Goal: Transaction & Acquisition: Purchase product/service

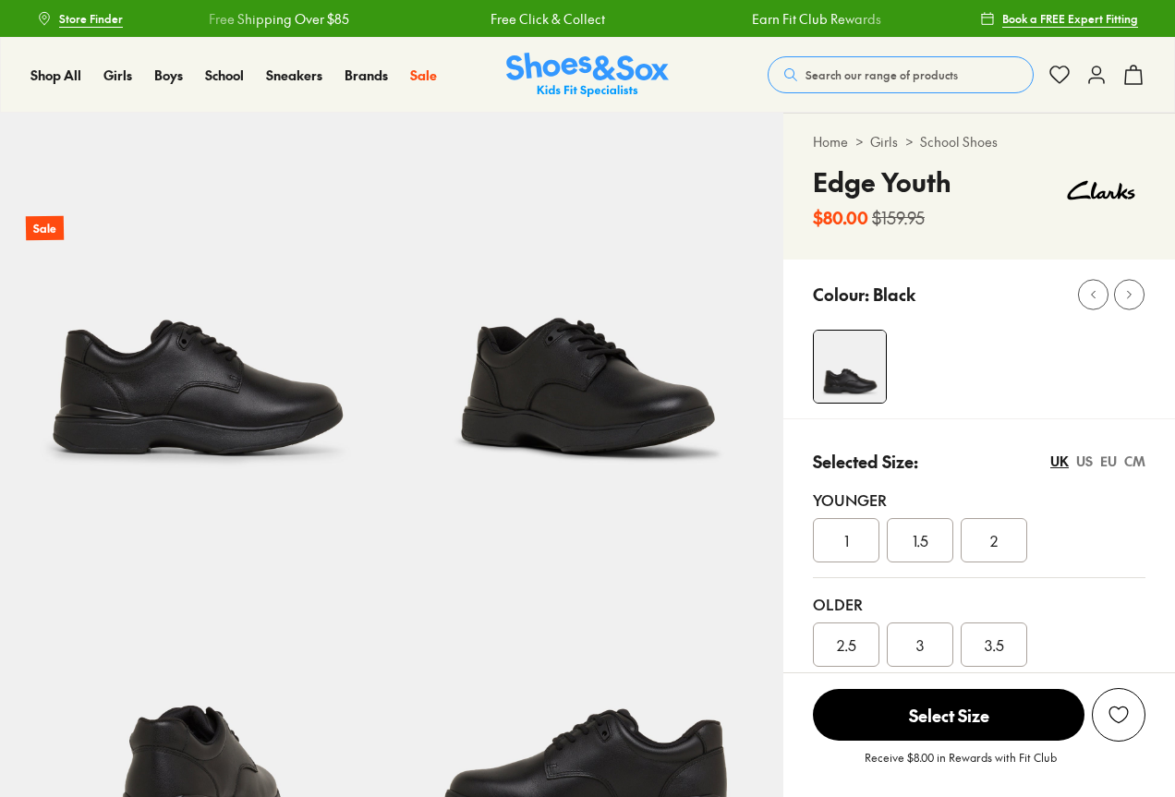
select select "*"
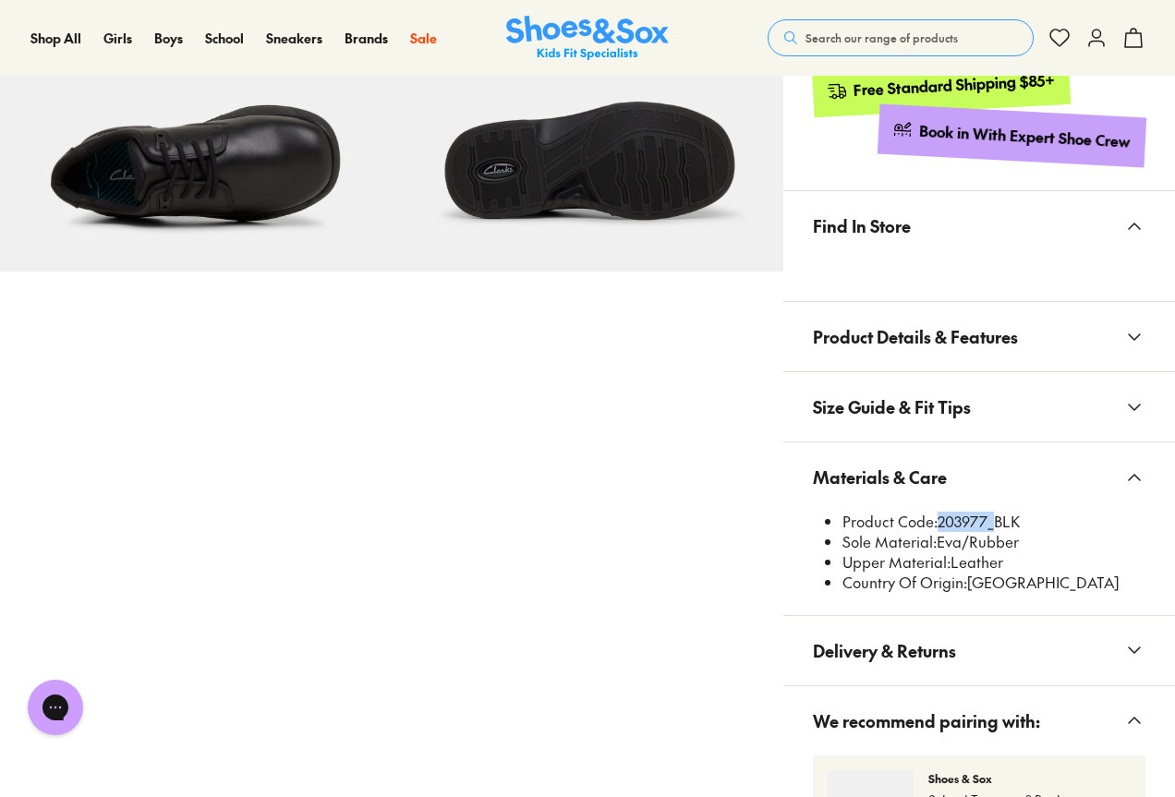
click at [860, 39] on span "Search our range of products" at bounding box center [882, 38] width 152 height 17
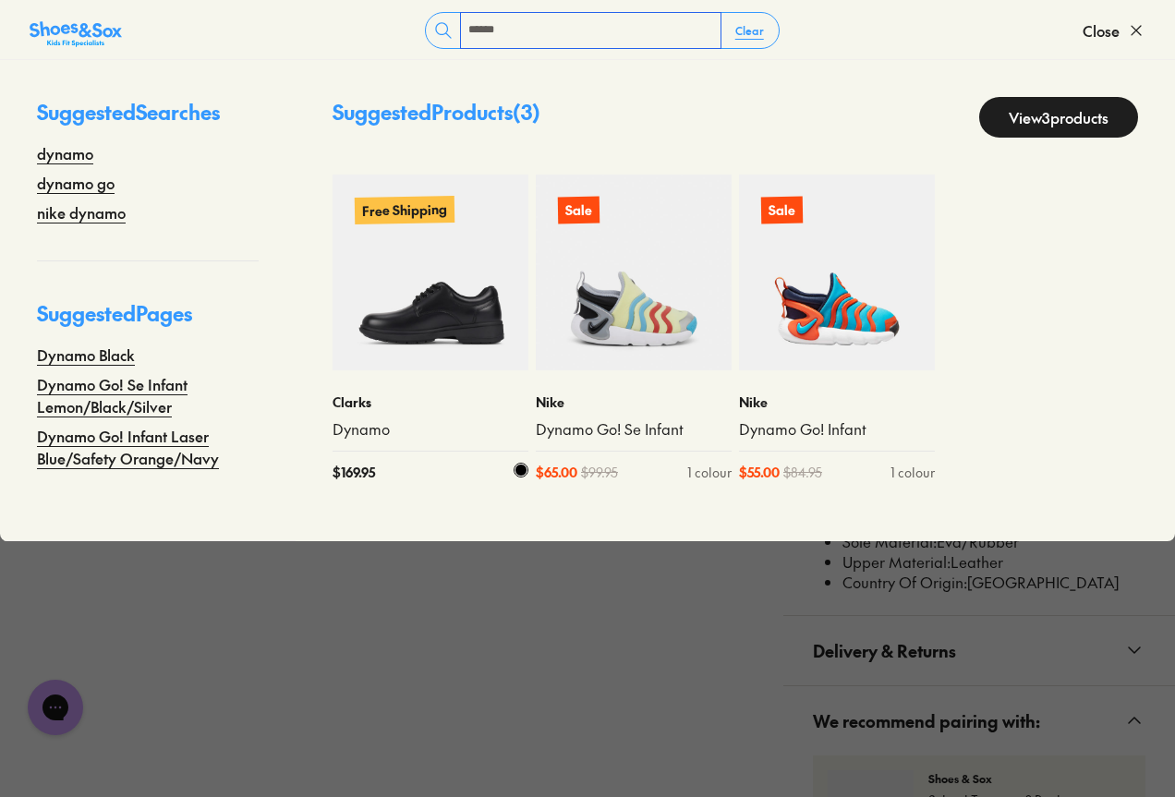
type input "******"
click at [420, 295] on img at bounding box center [431, 273] width 196 height 196
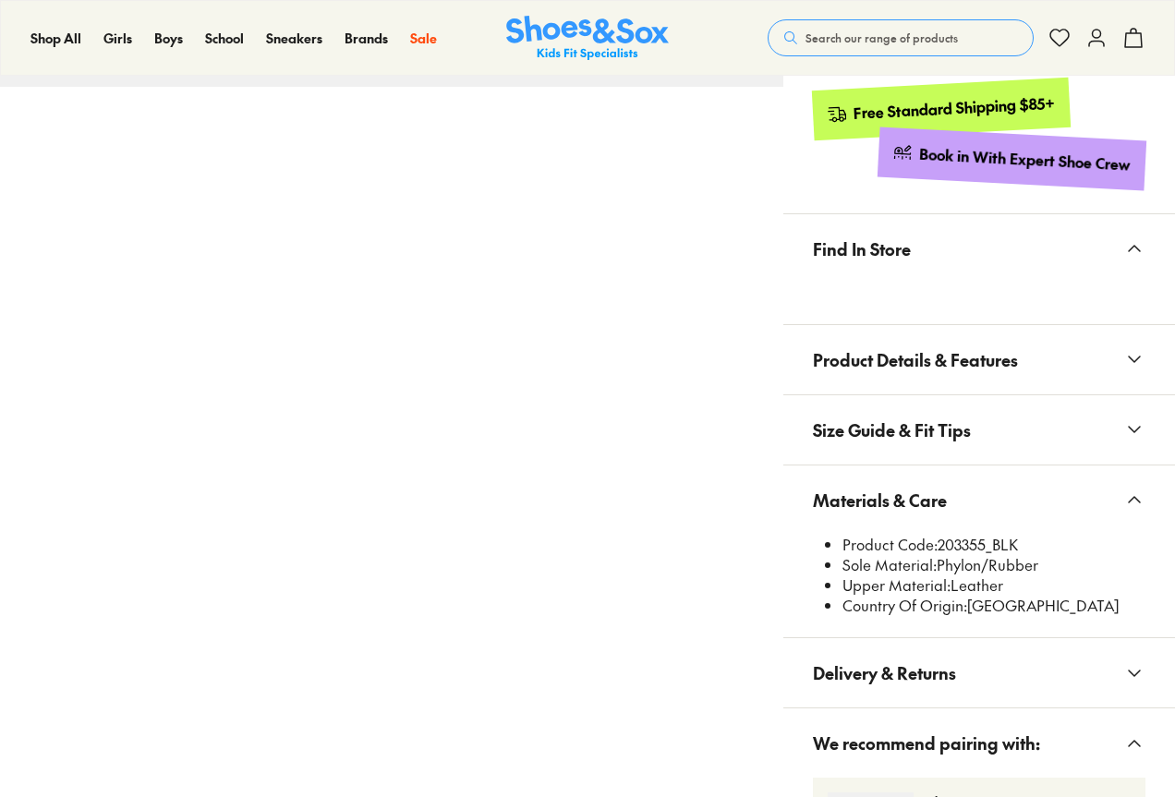
select select "*"
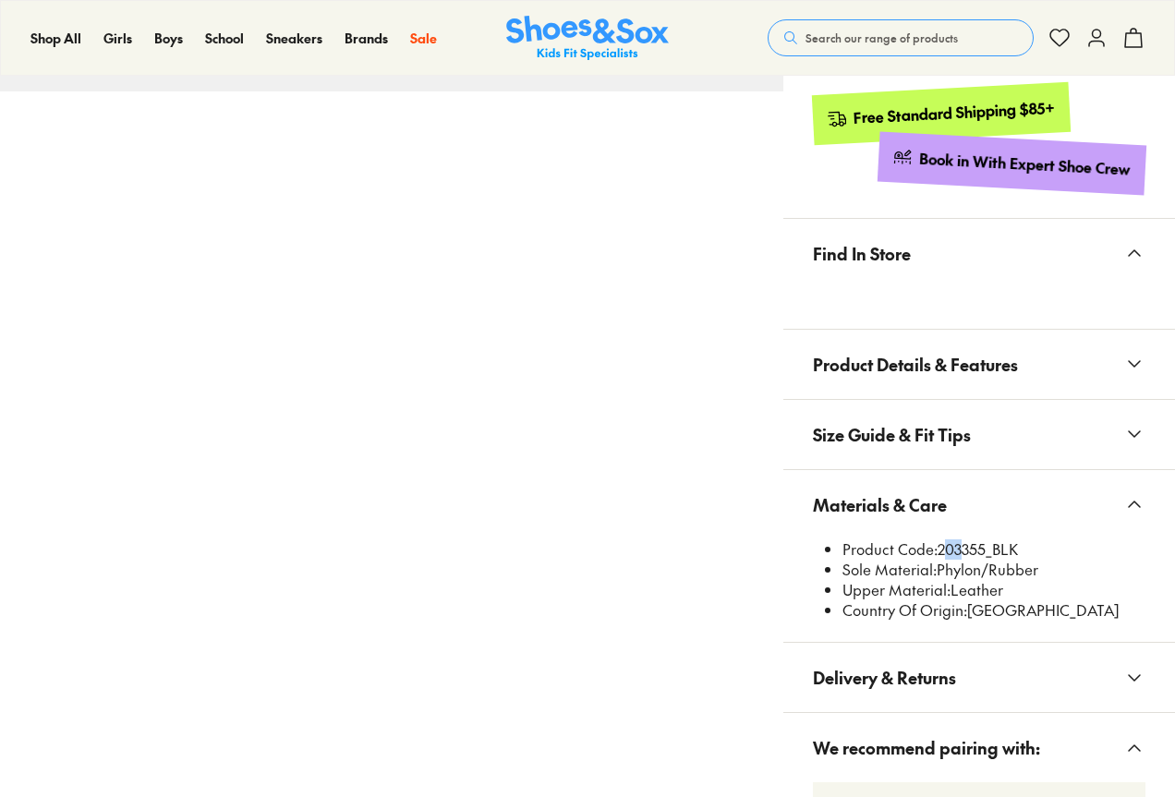
drag, startPoint x: 941, startPoint y: 549, endPoint x: 954, endPoint y: 548, distance: 13.0
click at [954, 548] on li "Product Code: 203355_BLK" at bounding box center [994, 550] width 303 height 20
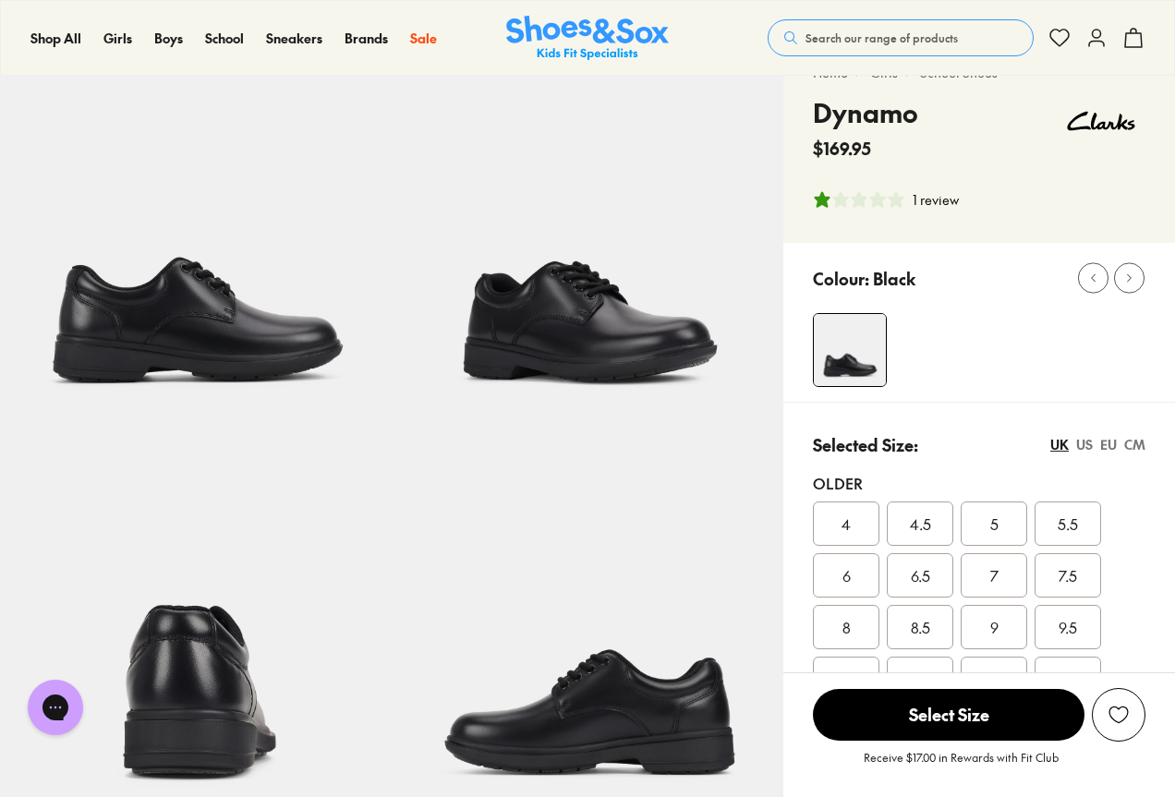
scroll to position [0, 0]
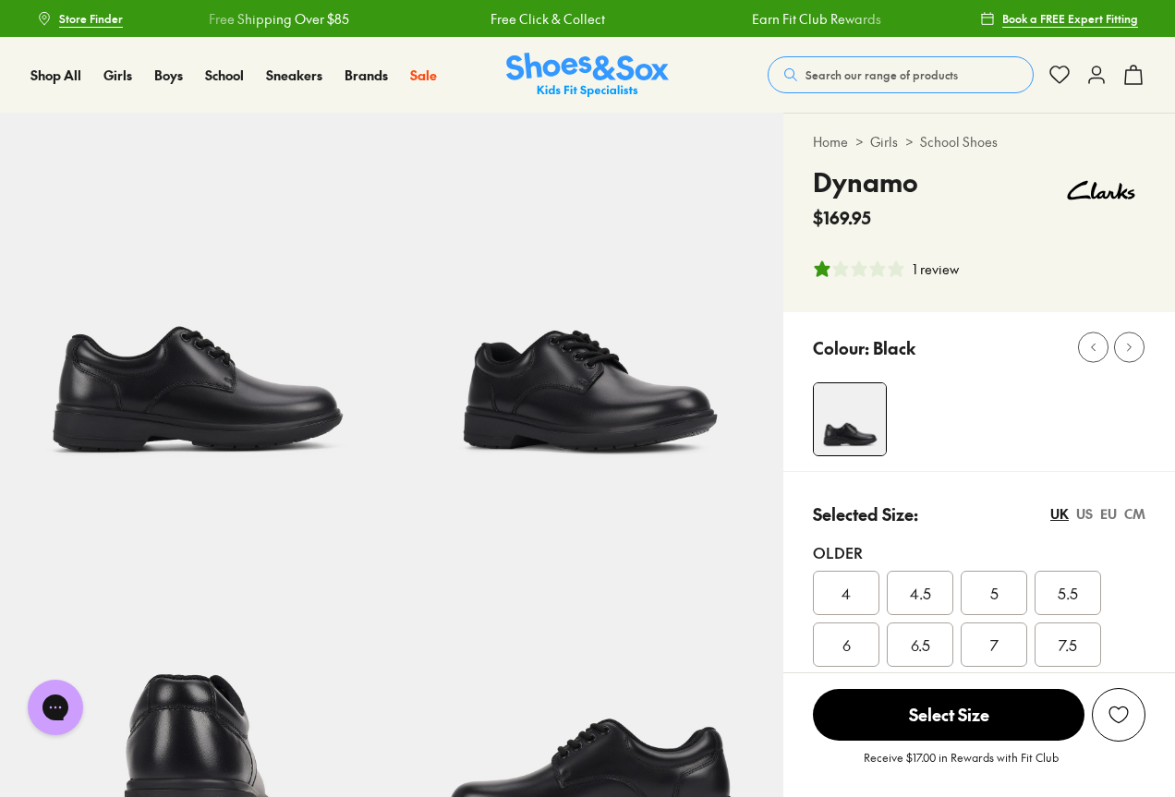
click at [900, 63] on button "Search our range of products" at bounding box center [901, 74] width 266 height 37
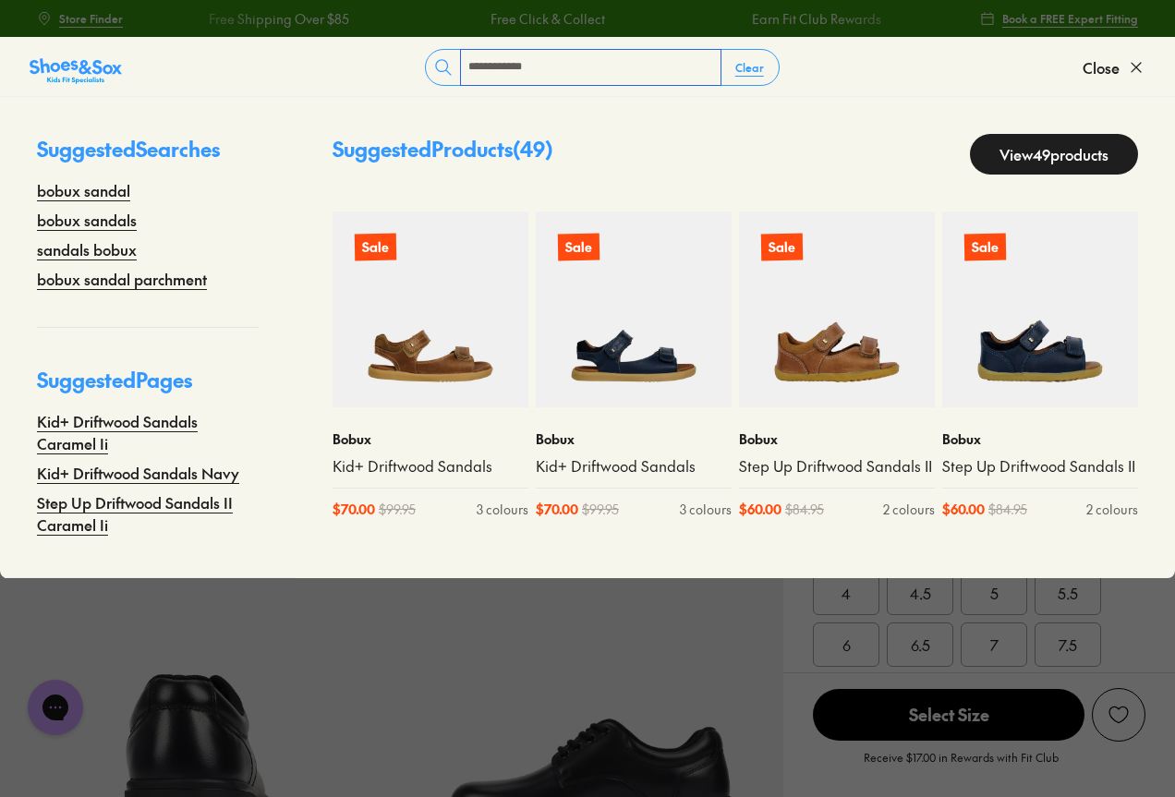
type input "**********"
click at [1047, 152] on link "View 49 products" at bounding box center [1054, 154] width 168 height 41
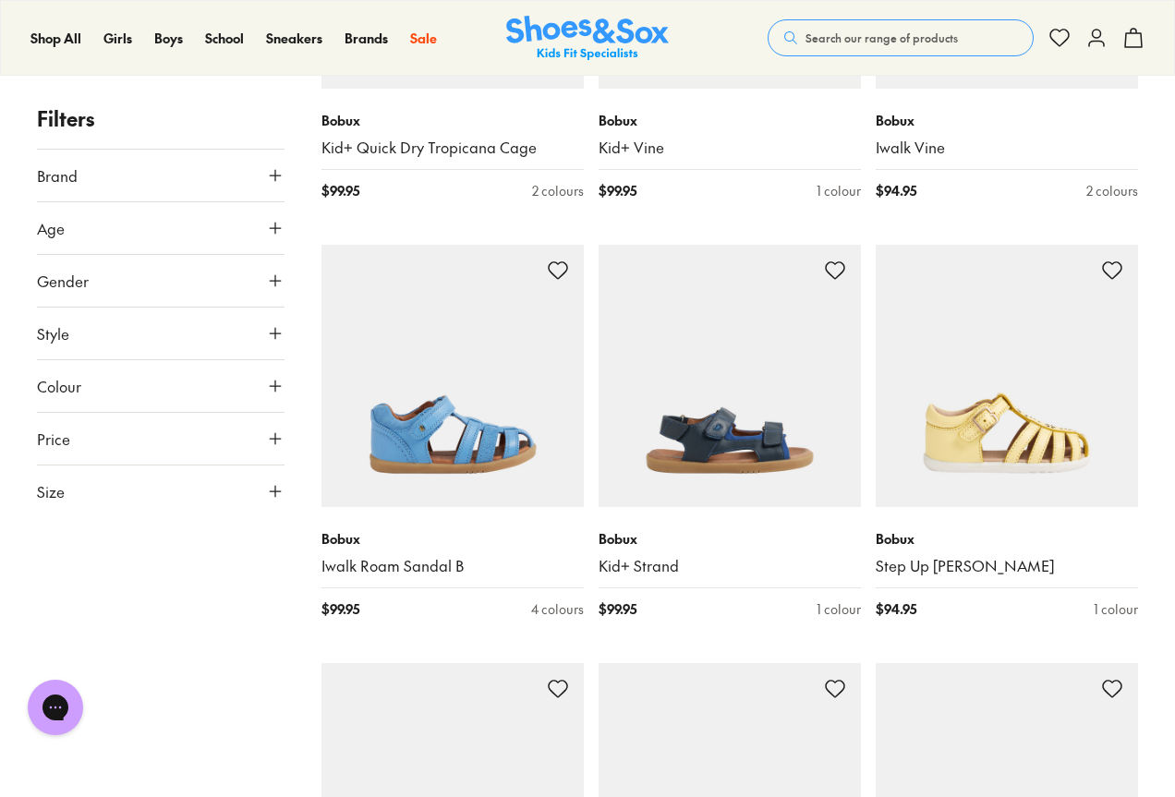
scroll to position [4713, 0]
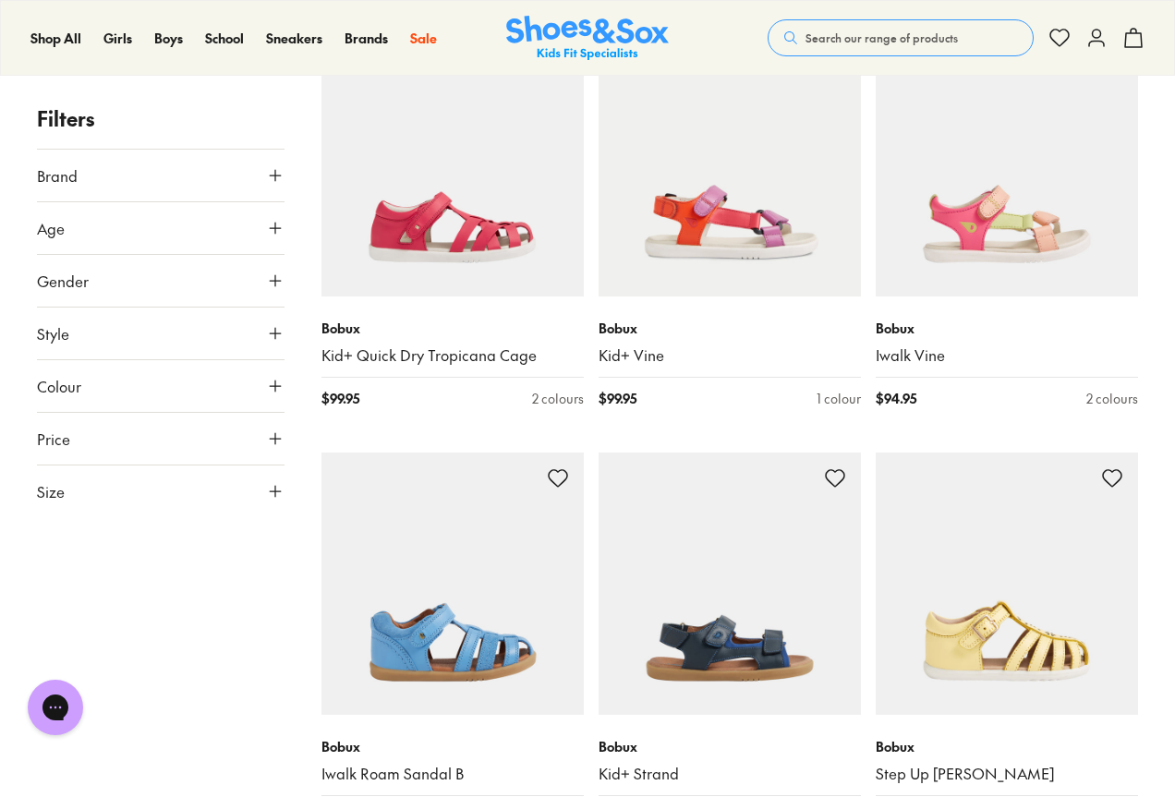
scroll to position [4620, 0]
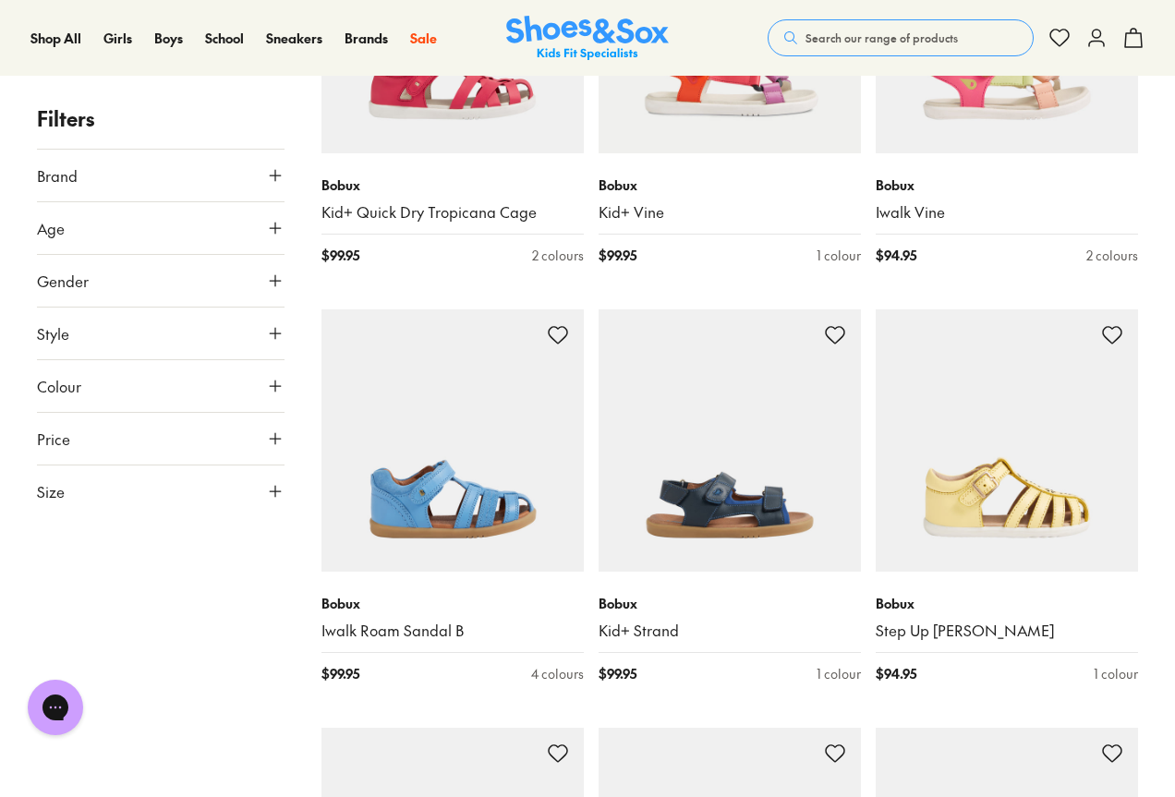
click at [930, 34] on span "Search our range of products" at bounding box center [882, 38] width 152 height 17
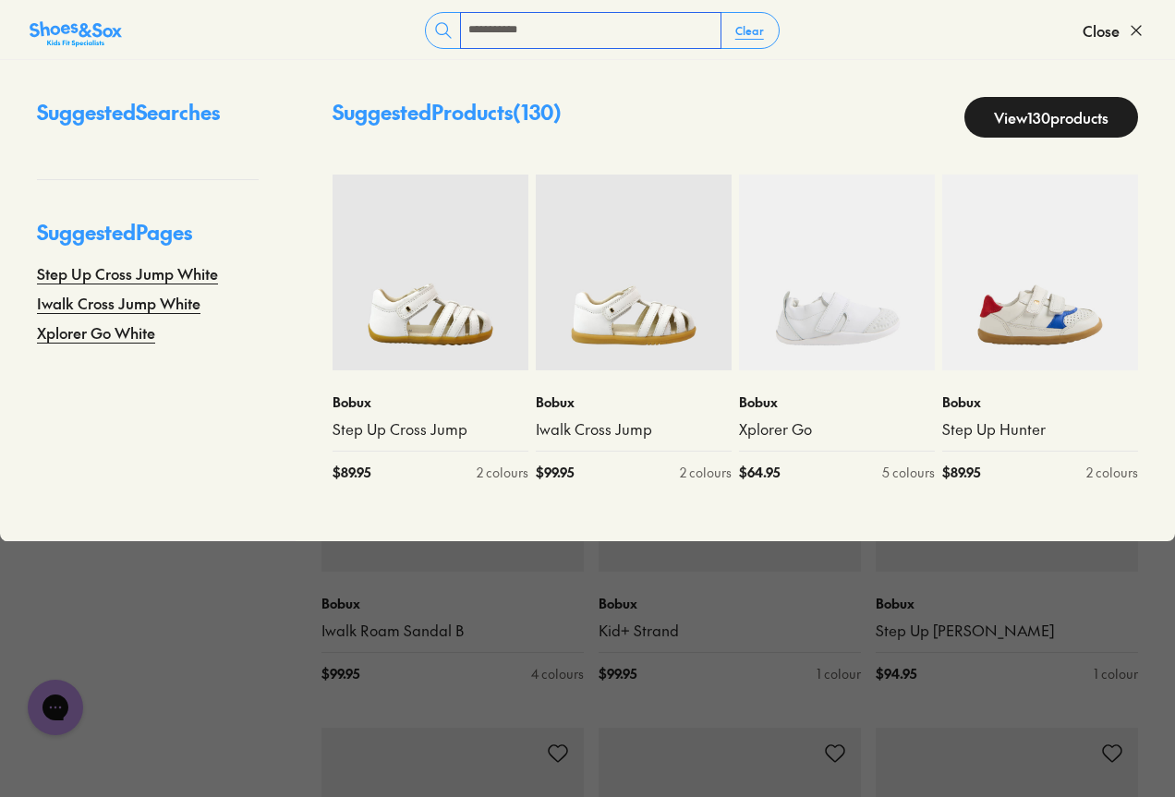
type input "**********"
click at [1022, 106] on link "View 130 products" at bounding box center [1052, 117] width 174 height 41
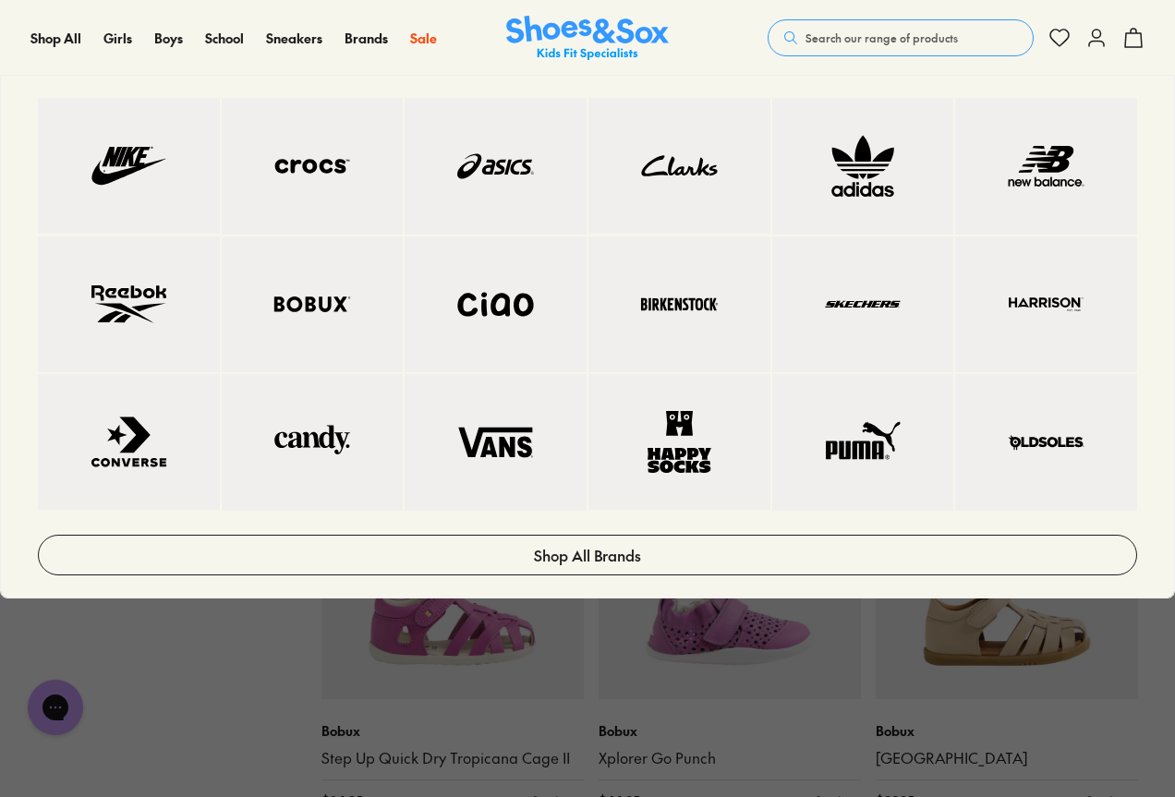
scroll to position [3604, 0]
